Goal: Task Accomplishment & Management: Complete application form

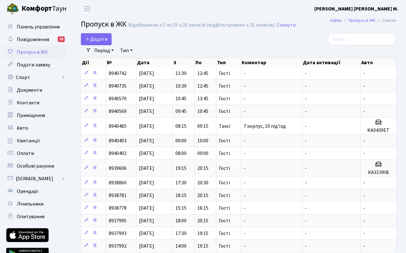
select select "25"
click at [97, 39] on span "Додати" at bounding box center [96, 39] width 22 height 7
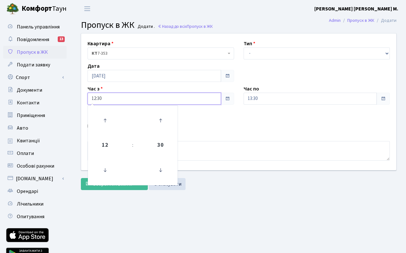
click at [149, 102] on input "12:30" at bounding box center [153, 99] width 133 height 12
drag, startPoint x: 107, startPoint y: 120, endPoint x: 204, endPoint y: 118, distance: 96.6
click at [109, 120] on icon at bounding box center [104, 120] width 17 height 17
type input "13:30"
drag, startPoint x: 278, startPoint y: 100, endPoint x: 275, endPoint y: 102, distance: 4.1
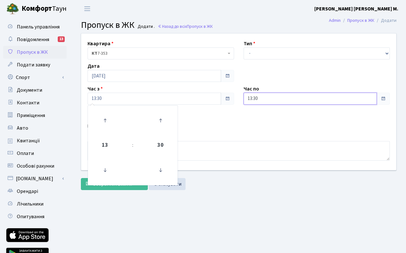
click at [278, 100] on input "13:30" at bounding box center [309, 99] width 133 height 12
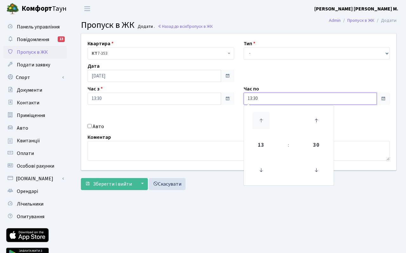
click at [263, 121] on icon at bounding box center [260, 120] width 17 height 17
drag, startPoint x: 263, startPoint y: 121, endPoint x: 269, endPoint y: 108, distance: 14.3
click at [263, 121] on icon at bounding box center [260, 120] width 17 height 17
type input "15:30"
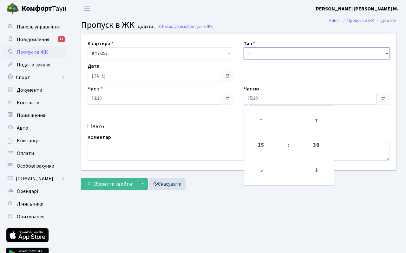
click at [273, 52] on select "- Доставка Таксі Гості Сервіс" at bounding box center [316, 54] width 146 height 12
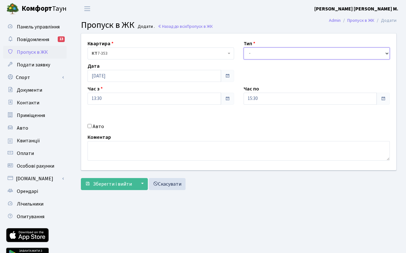
select select "3"
click at [243, 48] on select "- Доставка Таксі Гості Сервіс" at bounding box center [316, 54] width 146 height 12
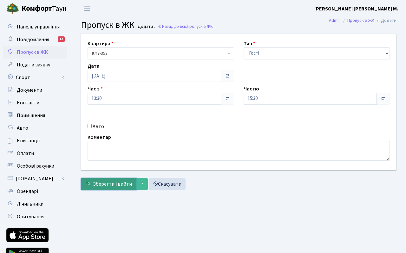
click at [117, 185] on span "Зберегти і вийти" at bounding box center [112, 184] width 39 height 7
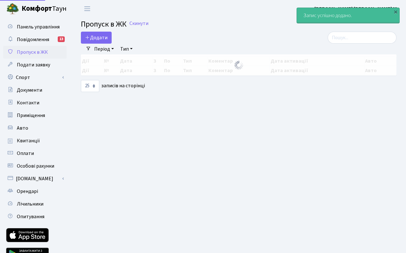
select select "25"
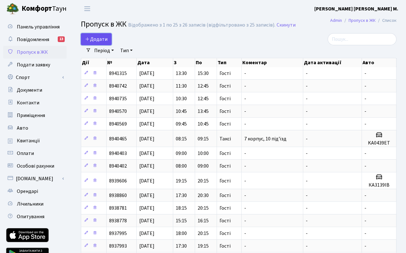
click at [99, 41] on span "Додати" at bounding box center [96, 39] width 22 height 7
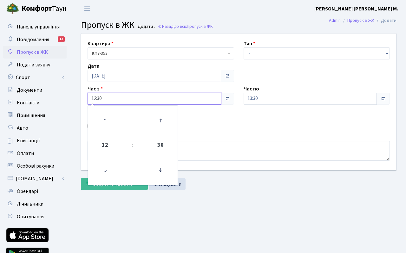
drag, startPoint x: 112, startPoint y: 100, endPoint x: 107, endPoint y: 106, distance: 7.7
click at [112, 100] on input "12:30" at bounding box center [153, 99] width 133 height 12
click at [105, 118] on icon at bounding box center [104, 120] width 17 height 17
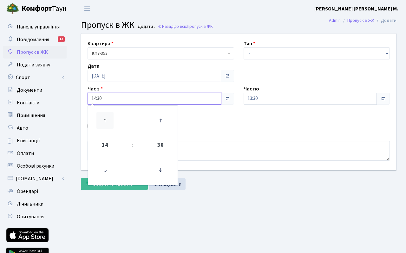
type input "15:30"
click at [293, 99] on input "13:30" at bounding box center [309, 99] width 133 height 12
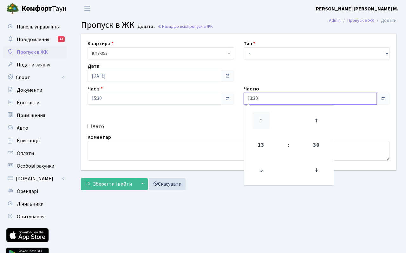
click at [260, 119] on icon at bounding box center [260, 120] width 17 height 17
type input "17:30"
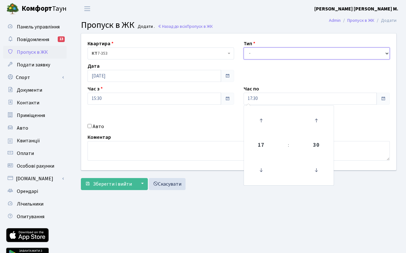
click at [260, 54] on select "- Доставка Таксі Гості Сервіс" at bounding box center [316, 54] width 146 height 12
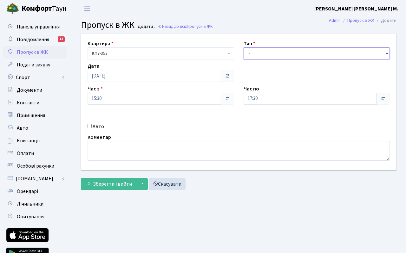
select select "3"
click at [243, 48] on select "- Доставка Таксі Гості Сервіс" at bounding box center [316, 54] width 146 height 12
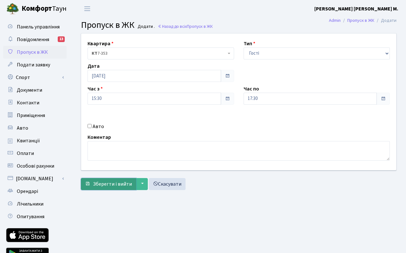
click at [114, 185] on span "Зберегти і вийти" at bounding box center [112, 184] width 39 height 7
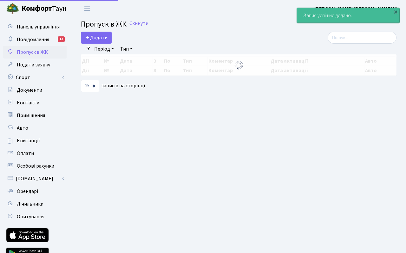
select select "25"
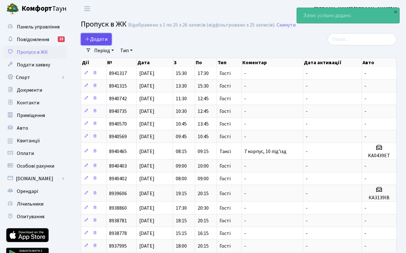
click at [97, 41] on span "Додати" at bounding box center [96, 39] width 22 height 7
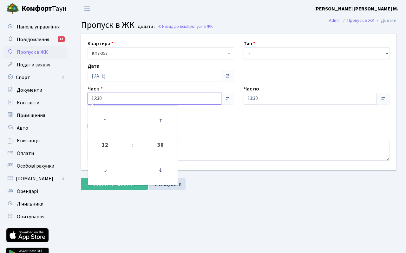
click at [115, 101] on input "12:30" at bounding box center [153, 99] width 133 height 12
click at [102, 127] on icon at bounding box center [104, 120] width 17 height 17
click at [105, 125] on icon at bounding box center [104, 120] width 17 height 17
type input "14:30"
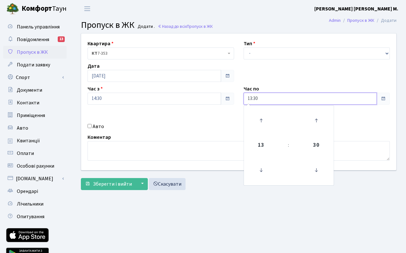
drag, startPoint x: 329, startPoint y: 97, endPoint x: 324, endPoint y: 105, distance: 9.8
click at [329, 98] on input "13:30" at bounding box center [309, 99] width 133 height 12
click at [265, 124] on icon at bounding box center [260, 120] width 17 height 17
drag, startPoint x: 265, startPoint y: 124, endPoint x: 305, endPoint y: 84, distance: 56.2
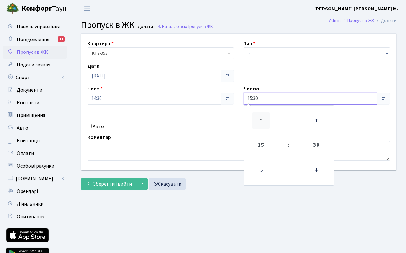
click at [269, 123] on icon at bounding box center [260, 120] width 17 height 17
type input "16:30"
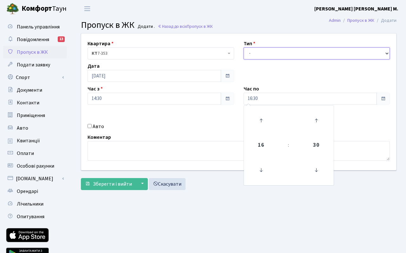
click at [296, 57] on select "- Доставка Таксі Гості Сервіс" at bounding box center [316, 54] width 146 height 12
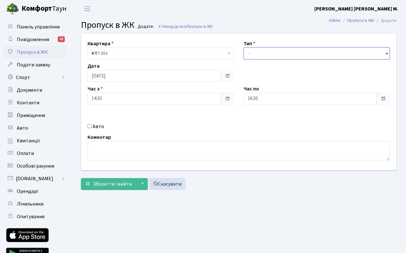
select select "3"
click at [243, 48] on select "- Доставка Таксі Гості Сервіс" at bounding box center [316, 54] width 146 height 12
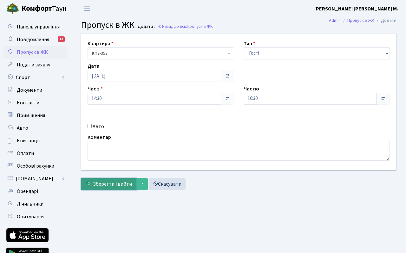
click at [114, 186] on span "Зберегти і вийти" at bounding box center [112, 184] width 39 height 7
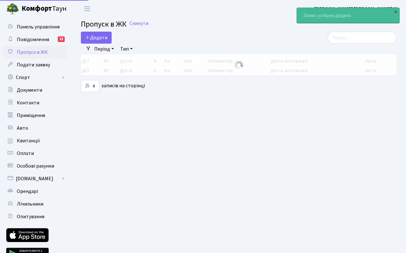
select select "25"
